Goal: Task Accomplishment & Management: Manage account settings

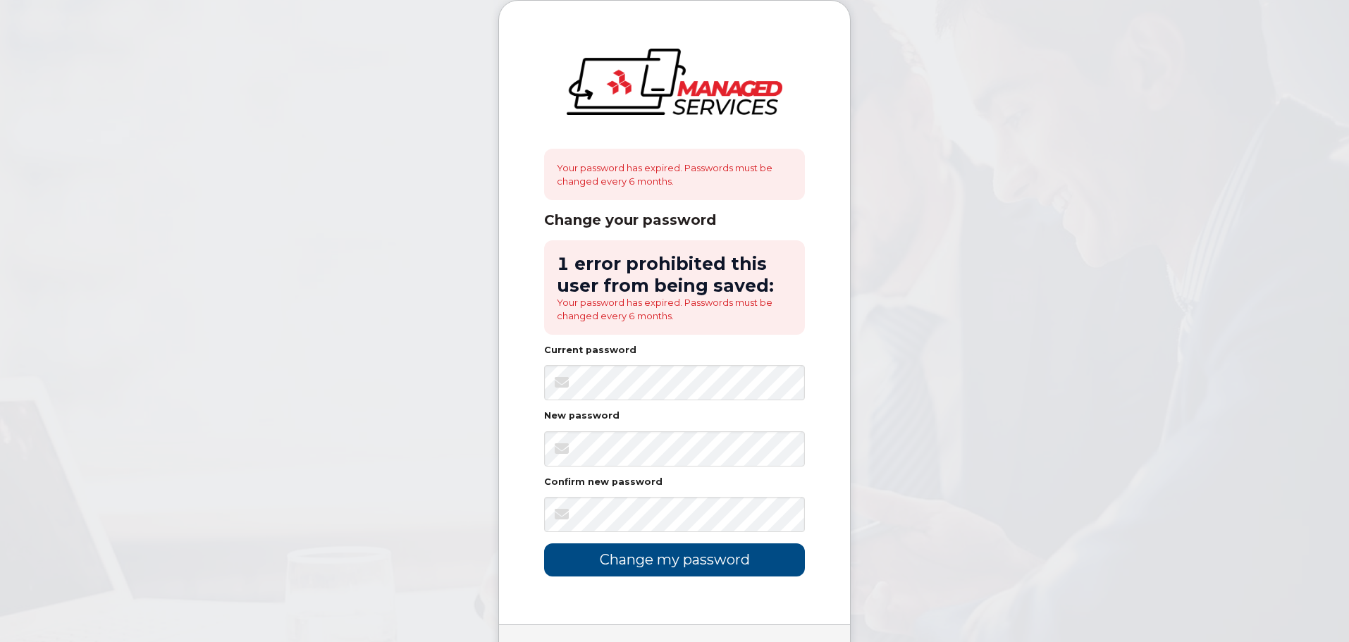
drag, startPoint x: 604, startPoint y: 471, endPoint x: 912, endPoint y: 439, distance: 309.1
click at [912, 439] on body "Your password has expired. Passwords must be changed every 6 months. Change you…" at bounding box center [674, 363] width 1349 height 727
click at [749, 565] on input "Change my password" at bounding box center [674, 560] width 261 height 33
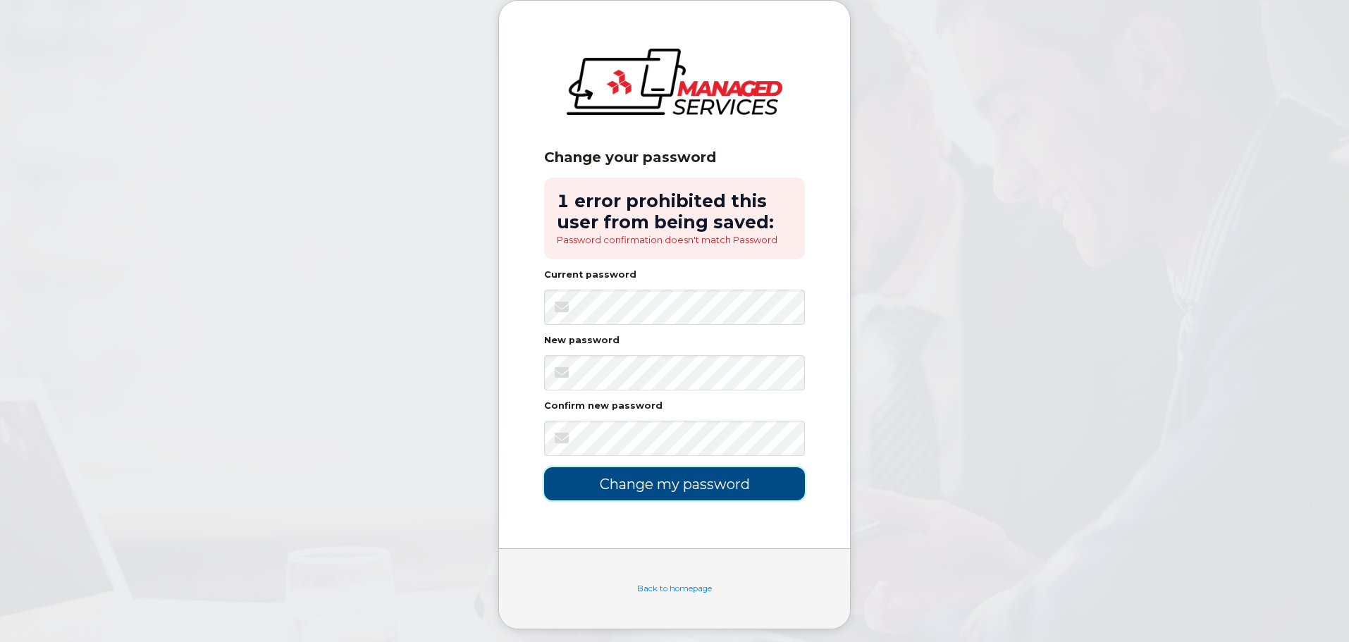
click at [680, 485] on input "Change my password" at bounding box center [674, 483] width 261 height 33
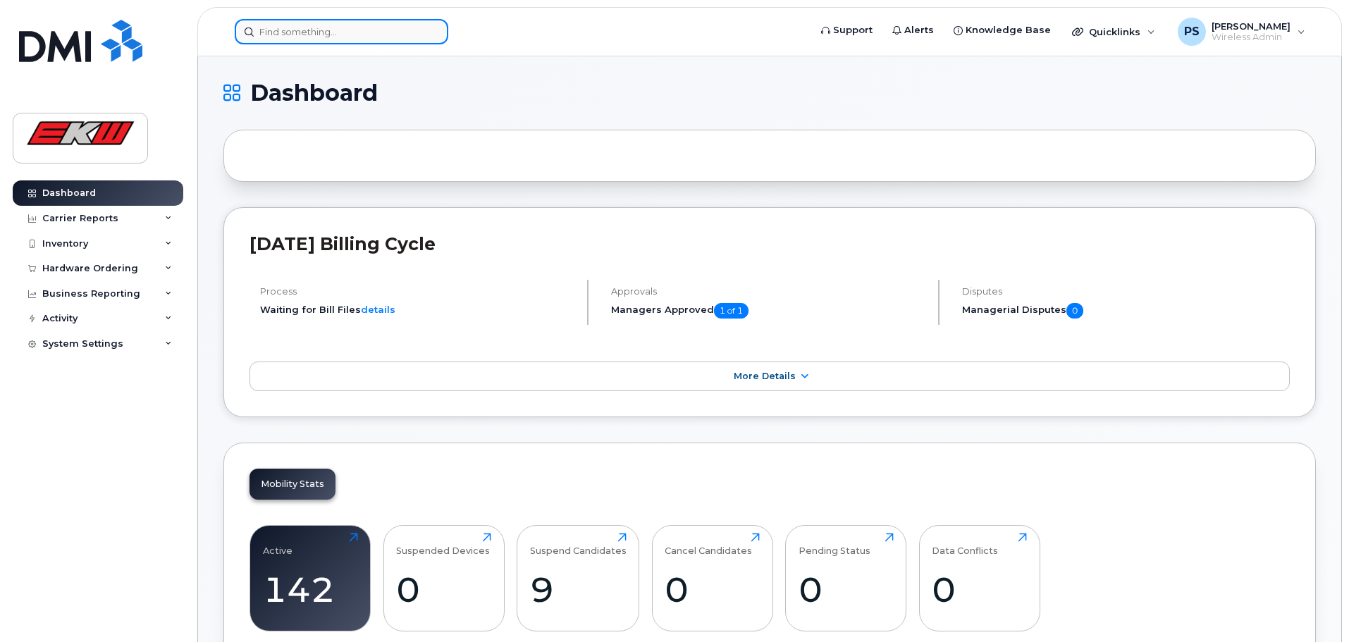
click at [305, 30] on input at bounding box center [342, 31] width 214 height 25
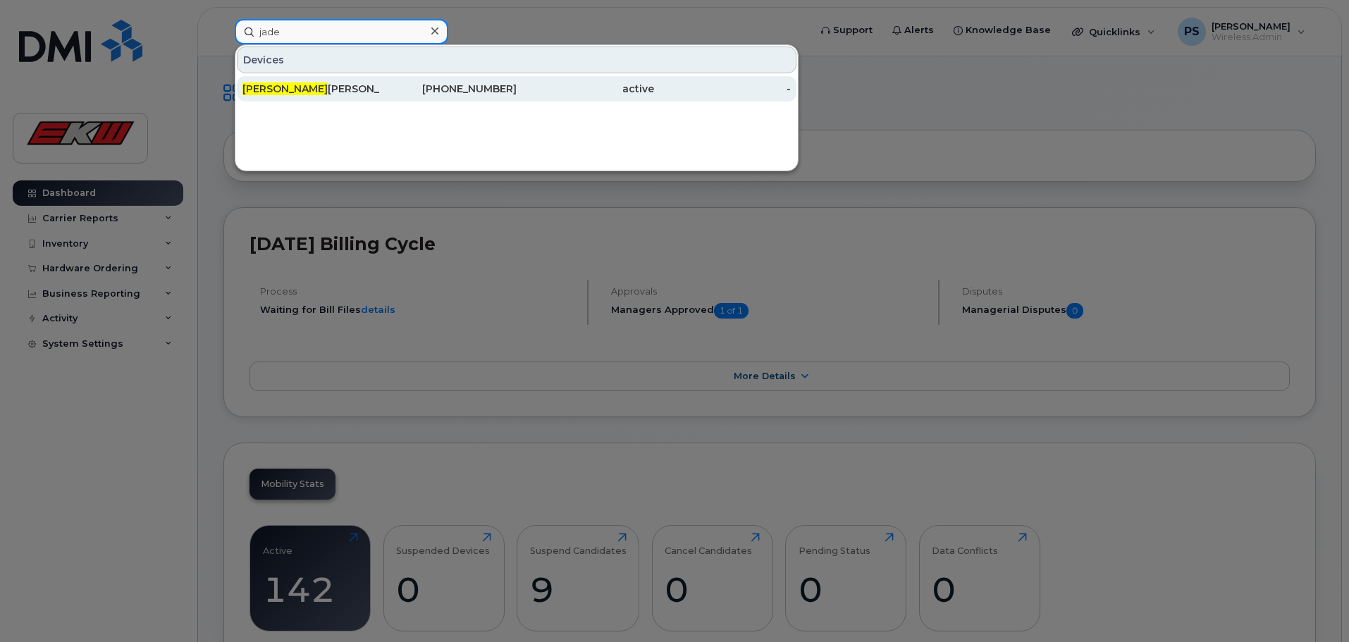
type input "jade"
click at [397, 90] on div "780-940-3634" at bounding box center [448, 89] width 137 height 14
